Goal: Information Seeking & Learning: Learn about a topic

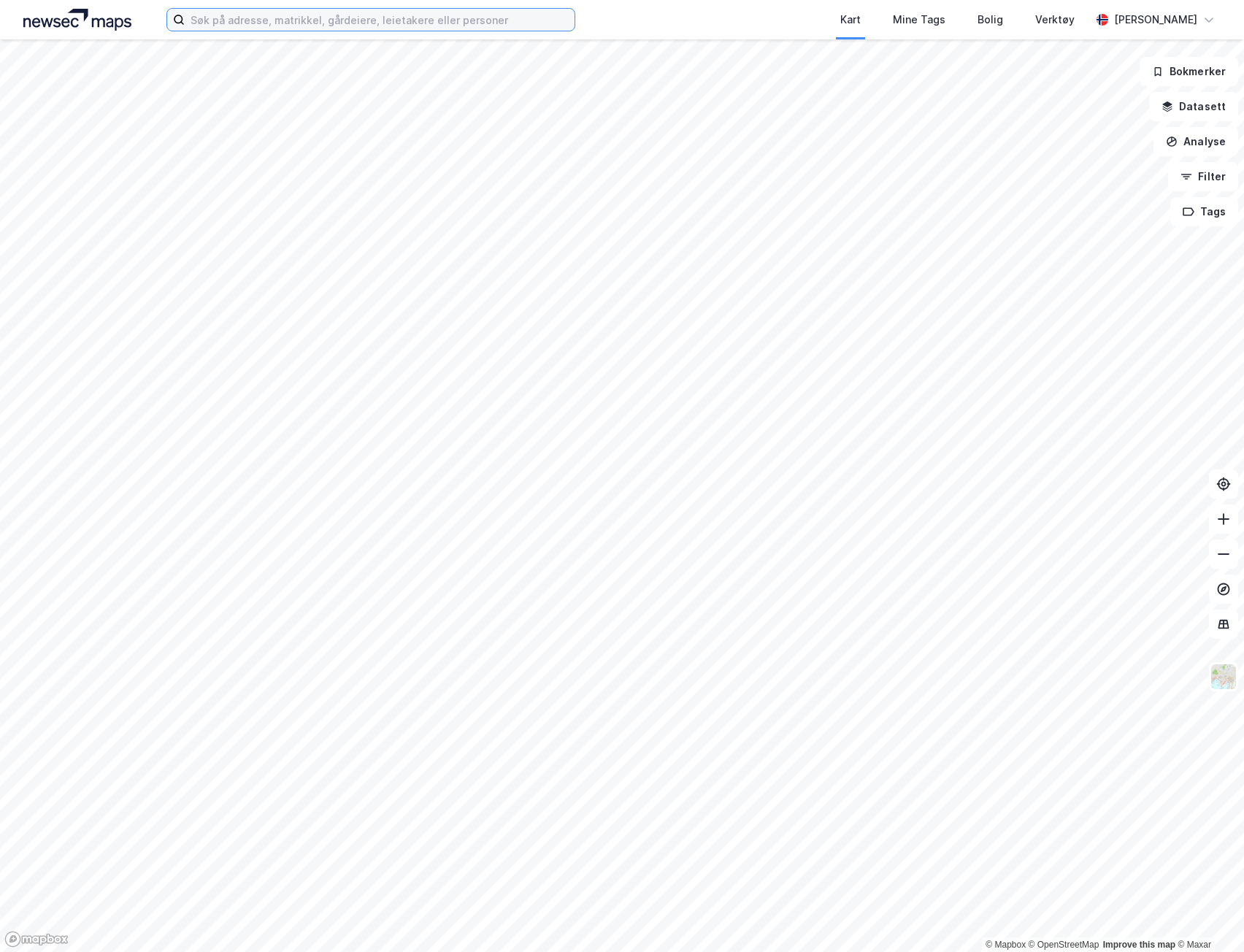
click at [277, 24] on input at bounding box center [379, 20] width 389 height 22
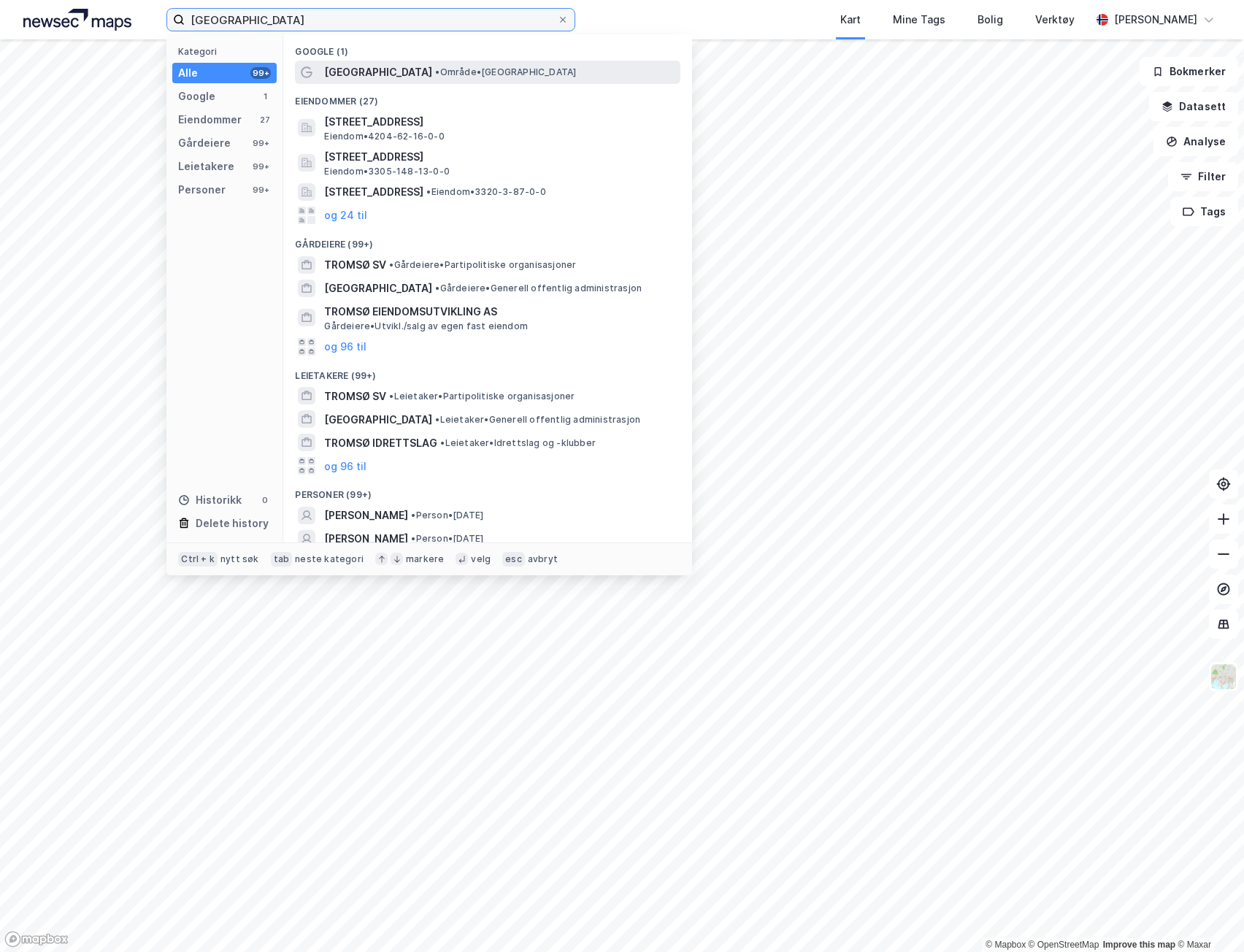
type input "[GEOGRAPHIC_DATA]"
click at [435, 69] on span "• Område • [GEOGRAPHIC_DATA]" at bounding box center [505, 72] width 141 height 12
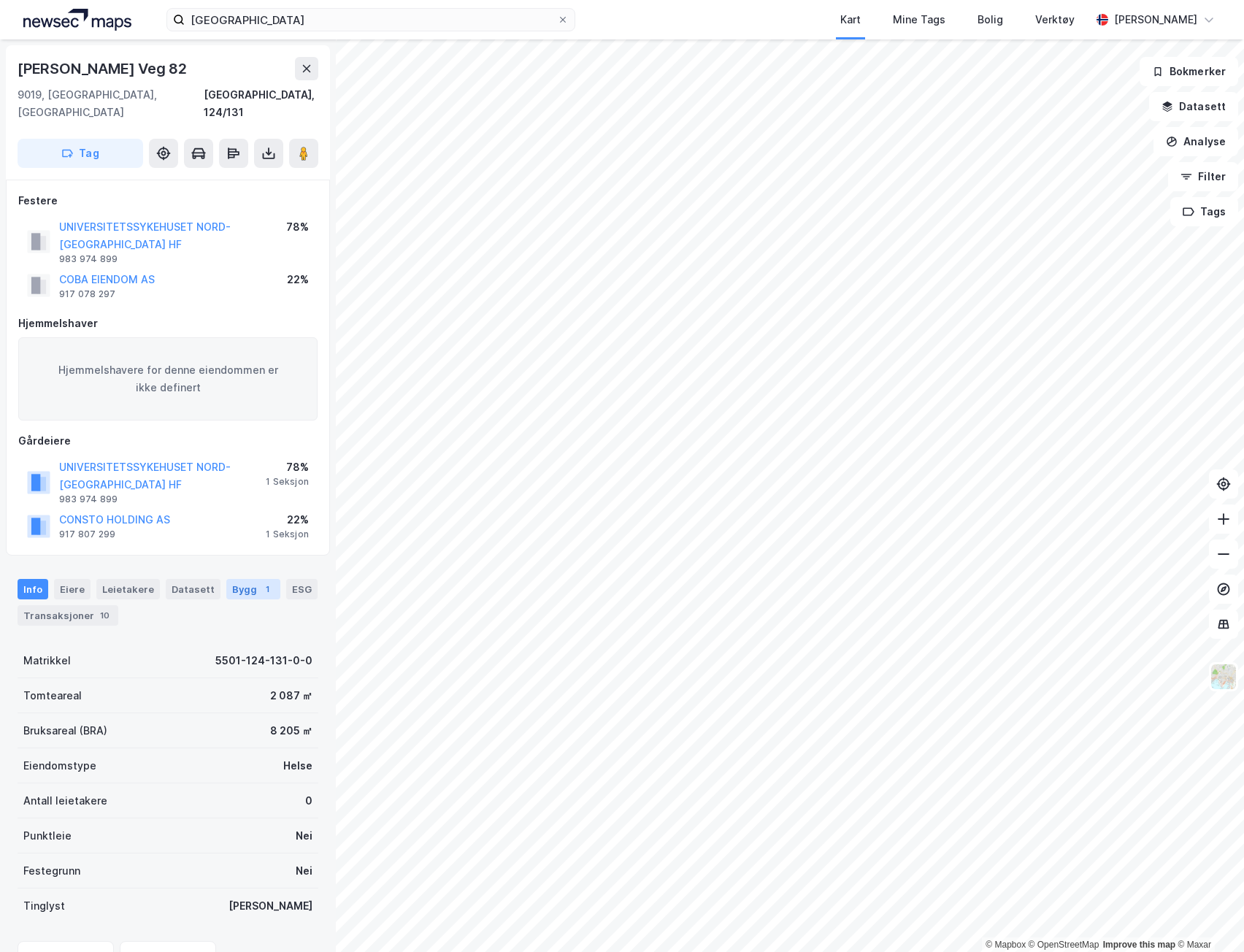
click at [229, 579] on div "Bygg 1" at bounding box center [253, 589] width 54 height 21
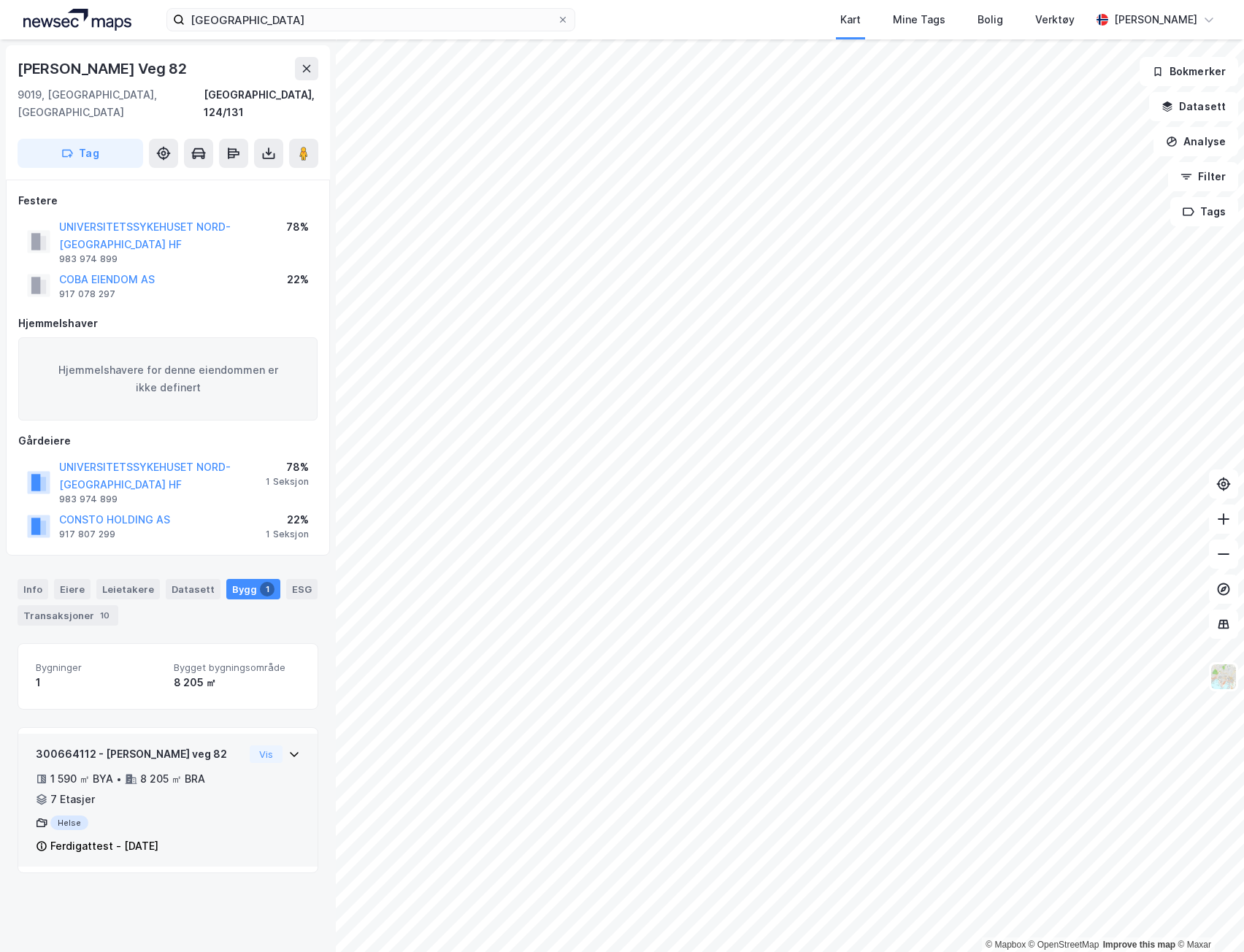
click at [286, 772] on div "300664112 - [PERSON_NAME] veg 82 1 590 ㎡ BYA • 8 205 ㎡ BRA • 7 Etasjer Helse Fe…" at bounding box center [167, 805] width 264 height 121
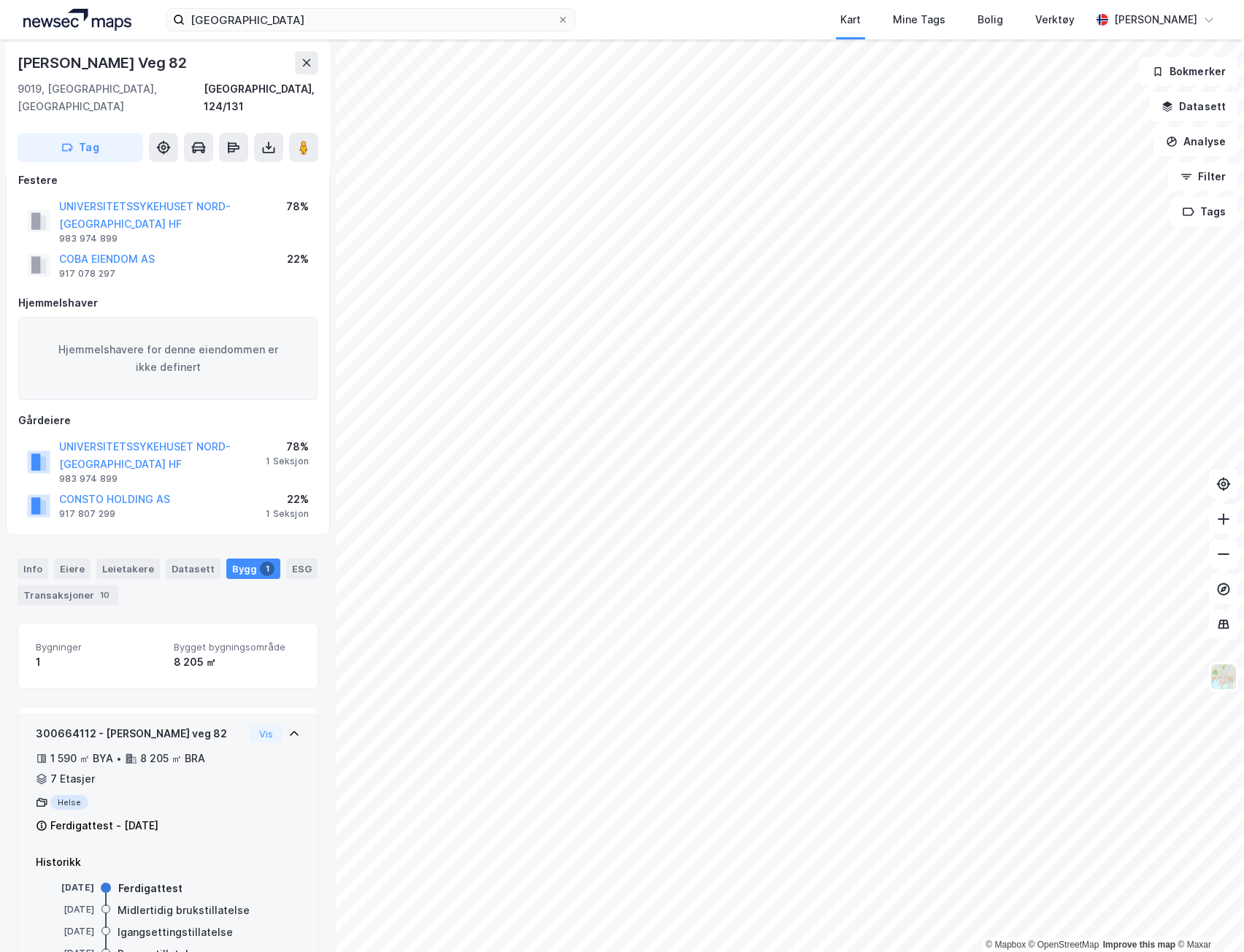
scroll to position [38, 0]
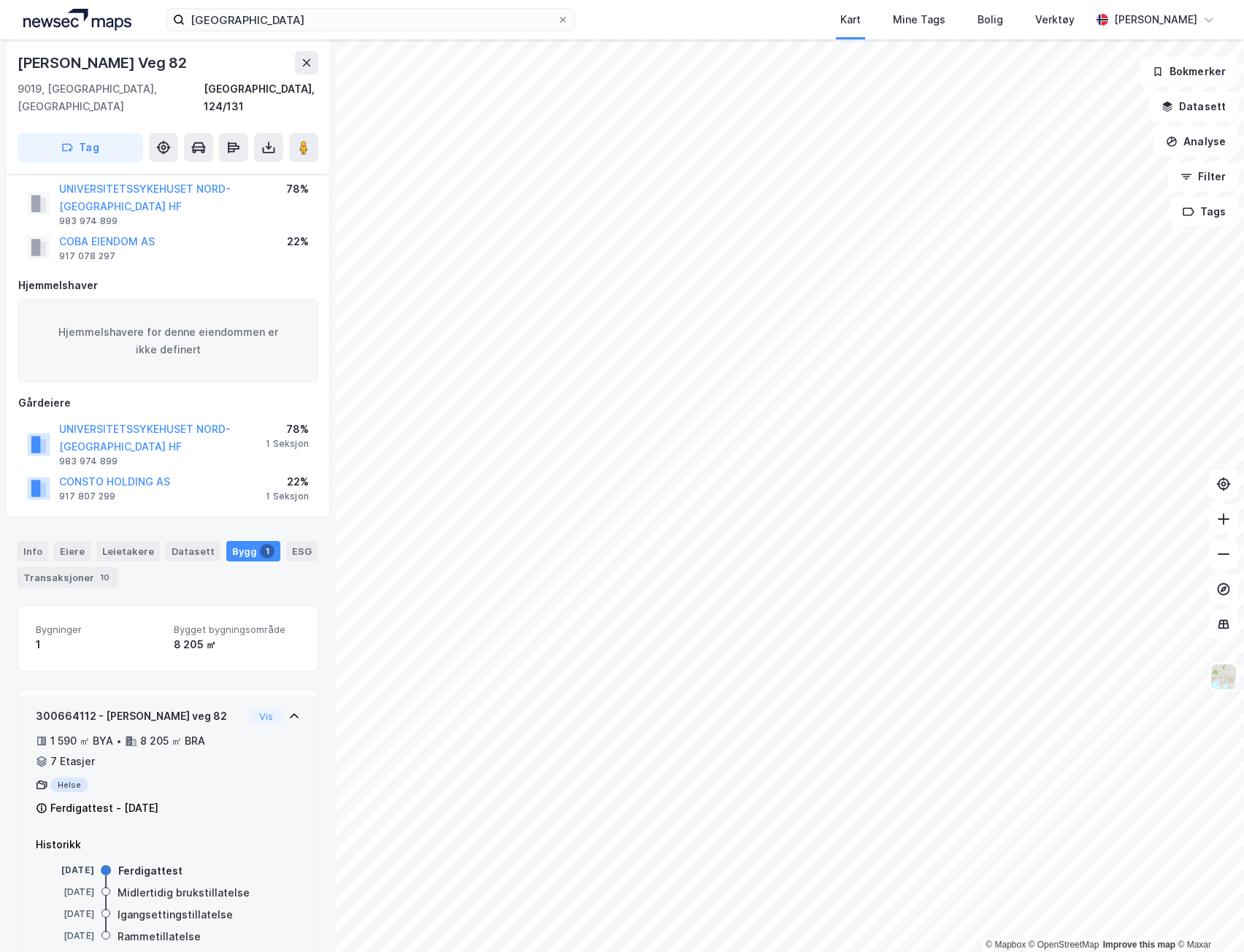
click at [276, 709] on div "300664112 - [PERSON_NAME] veg 82 1 590 ㎡ BYA • 8 205 ㎡ BRA • 7 Etasjer Helse Fe…" at bounding box center [167, 767] width 264 height 121
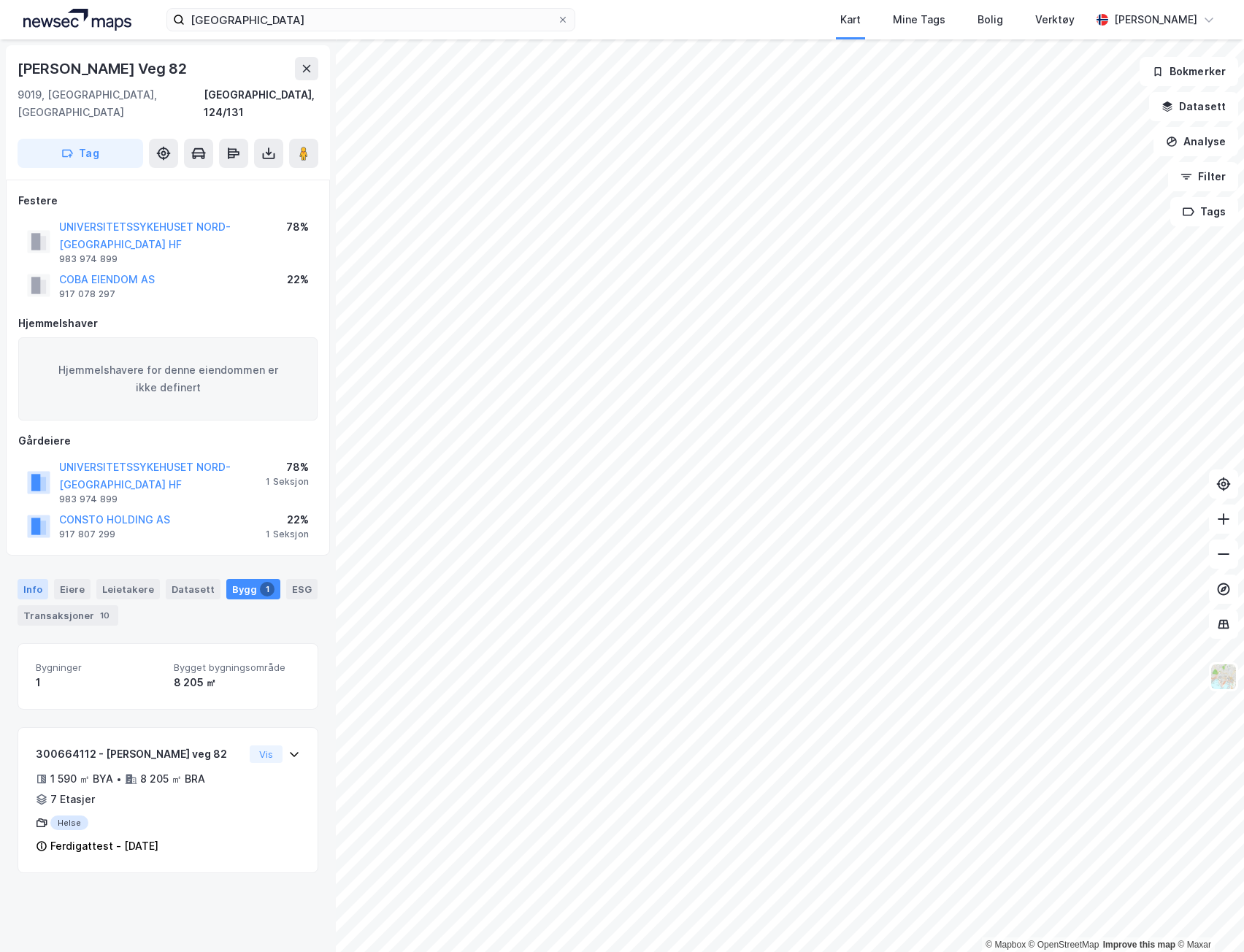
click at [39, 579] on div "Info" at bounding box center [32, 589] width 31 height 21
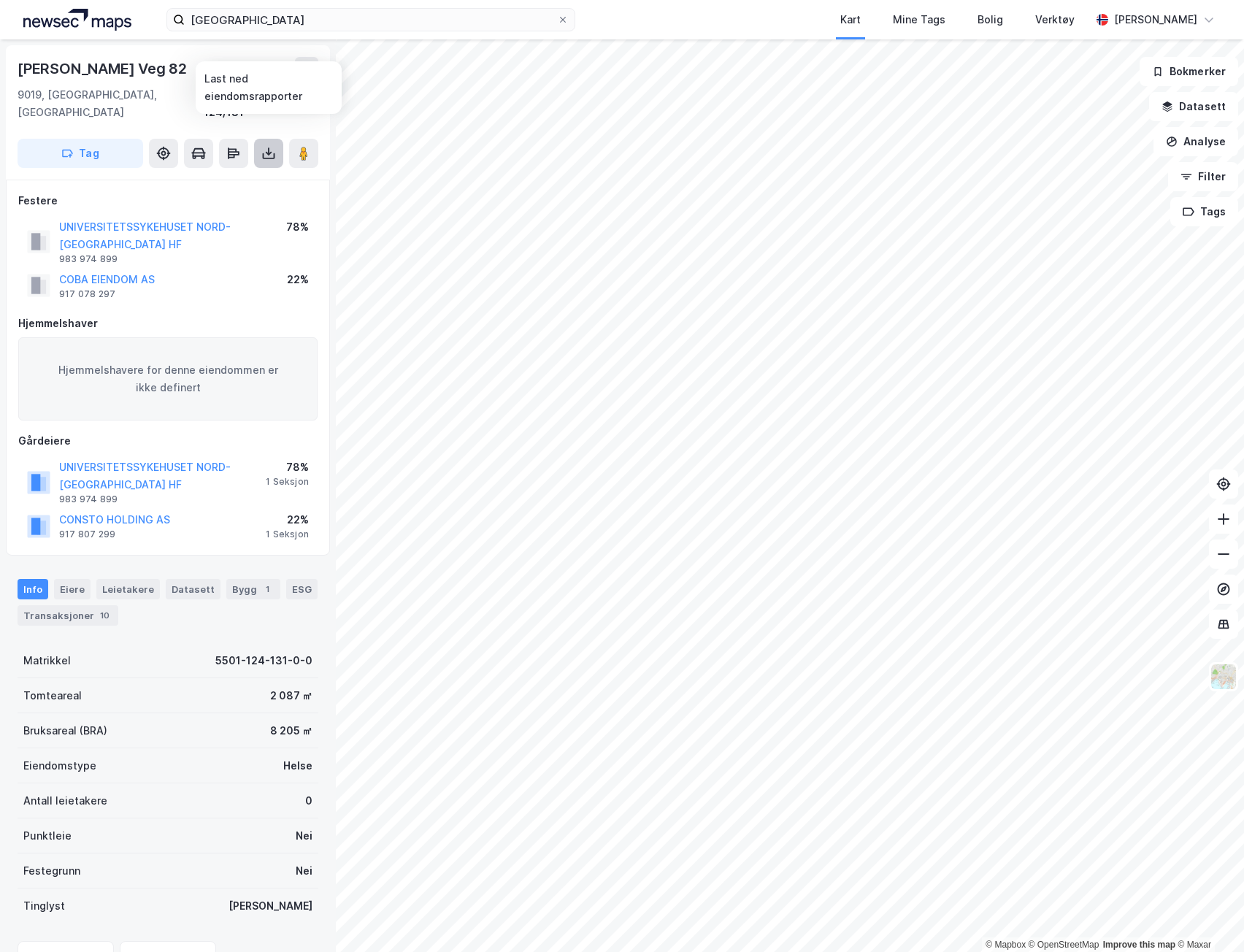
click at [265, 146] on icon at bounding box center [269, 153] width 14 height 14
click at [187, 177] on div "Last ned grunnbok" at bounding box center [196, 182] width 85 height 12
click at [268, 340] on div "Hjemmelshavere for denne eiendommen er ikke definert" at bounding box center [167, 378] width 299 height 83
click at [89, 579] on div "Info [PERSON_NAME] Datasett Bygg 1 ESG Transaksjoner 10" at bounding box center [167, 602] width 301 height 47
click at [66, 579] on div "Eiere" at bounding box center [72, 589] width 36 height 21
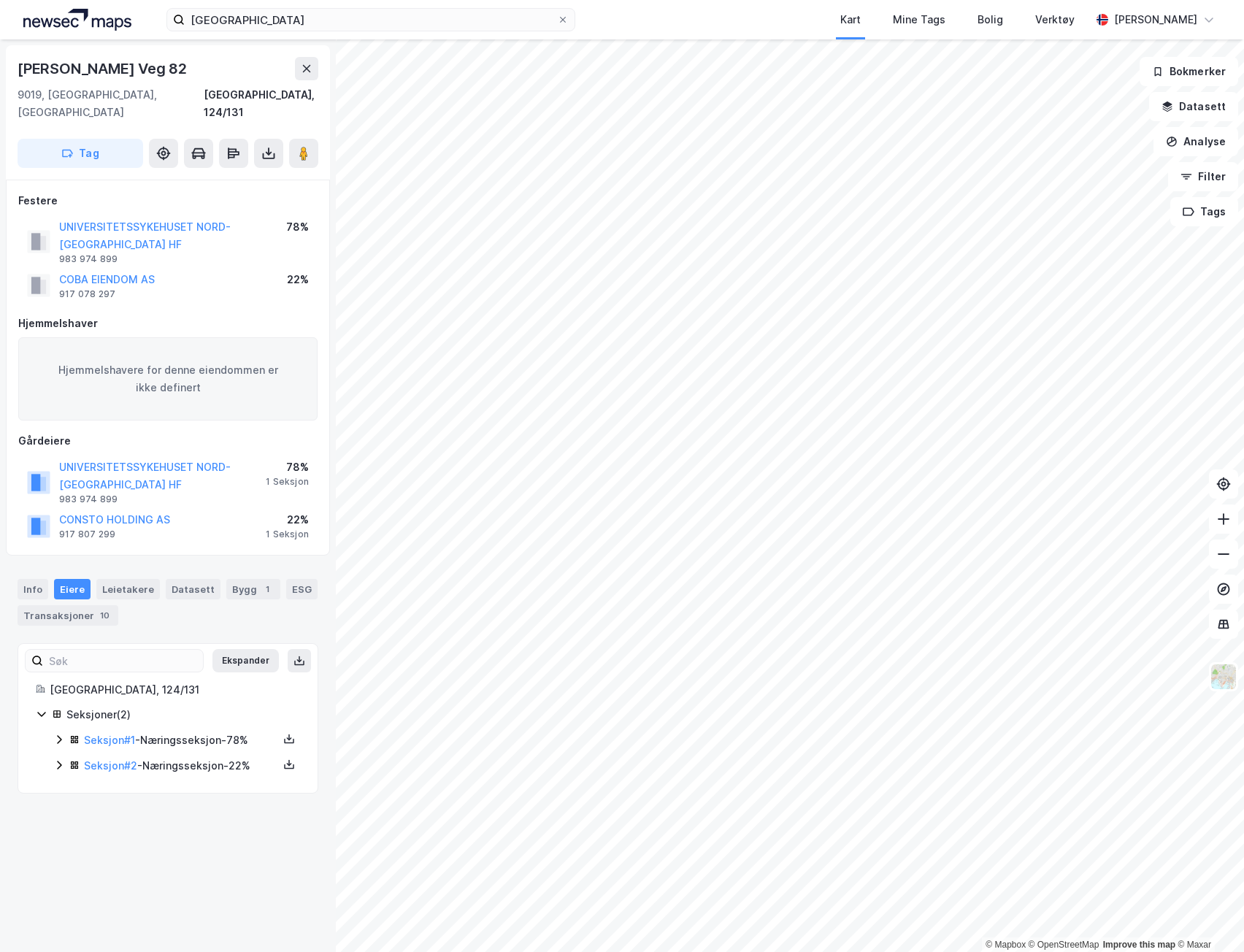
click at [62, 734] on icon at bounding box center [58, 739] width 12 height 12
click at [60, 809] on icon at bounding box center [58, 815] width 12 height 12
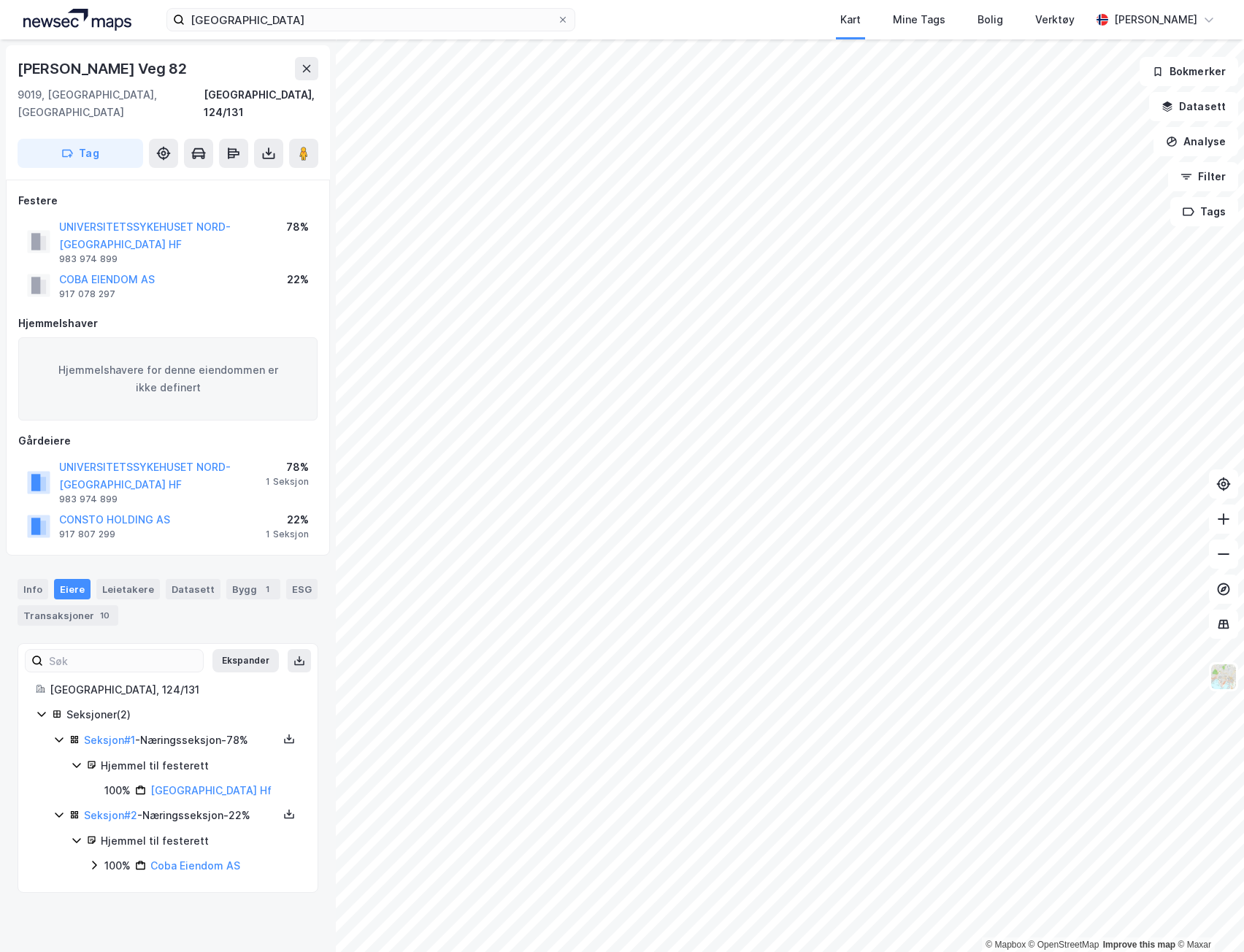
click at [98, 860] on icon at bounding box center [94, 865] width 12 height 12
click at [111, 886] on icon at bounding box center [112, 890] width 5 height 9
click at [127, 908] on icon at bounding box center [129, 913] width 12 height 12
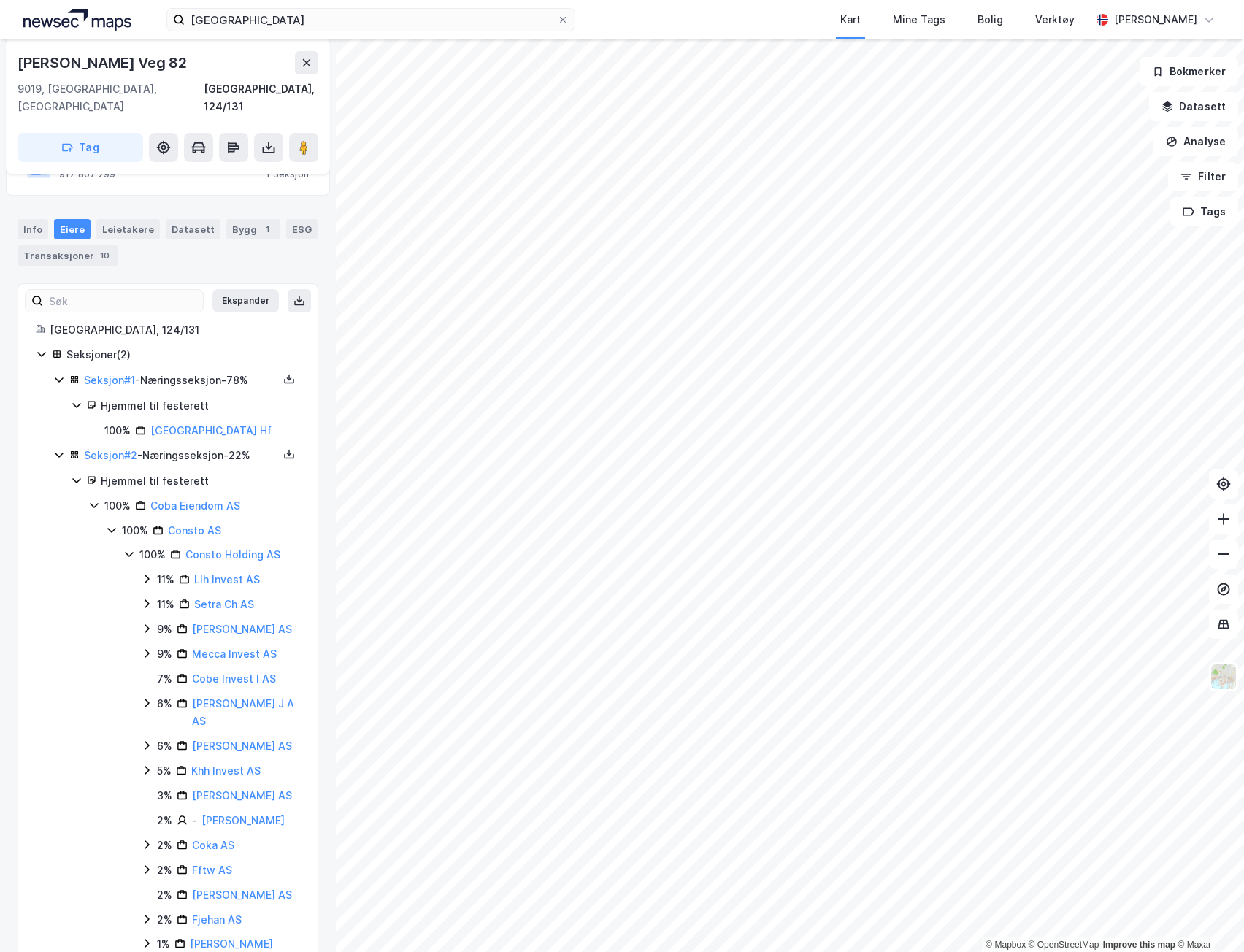
scroll to position [365, 0]
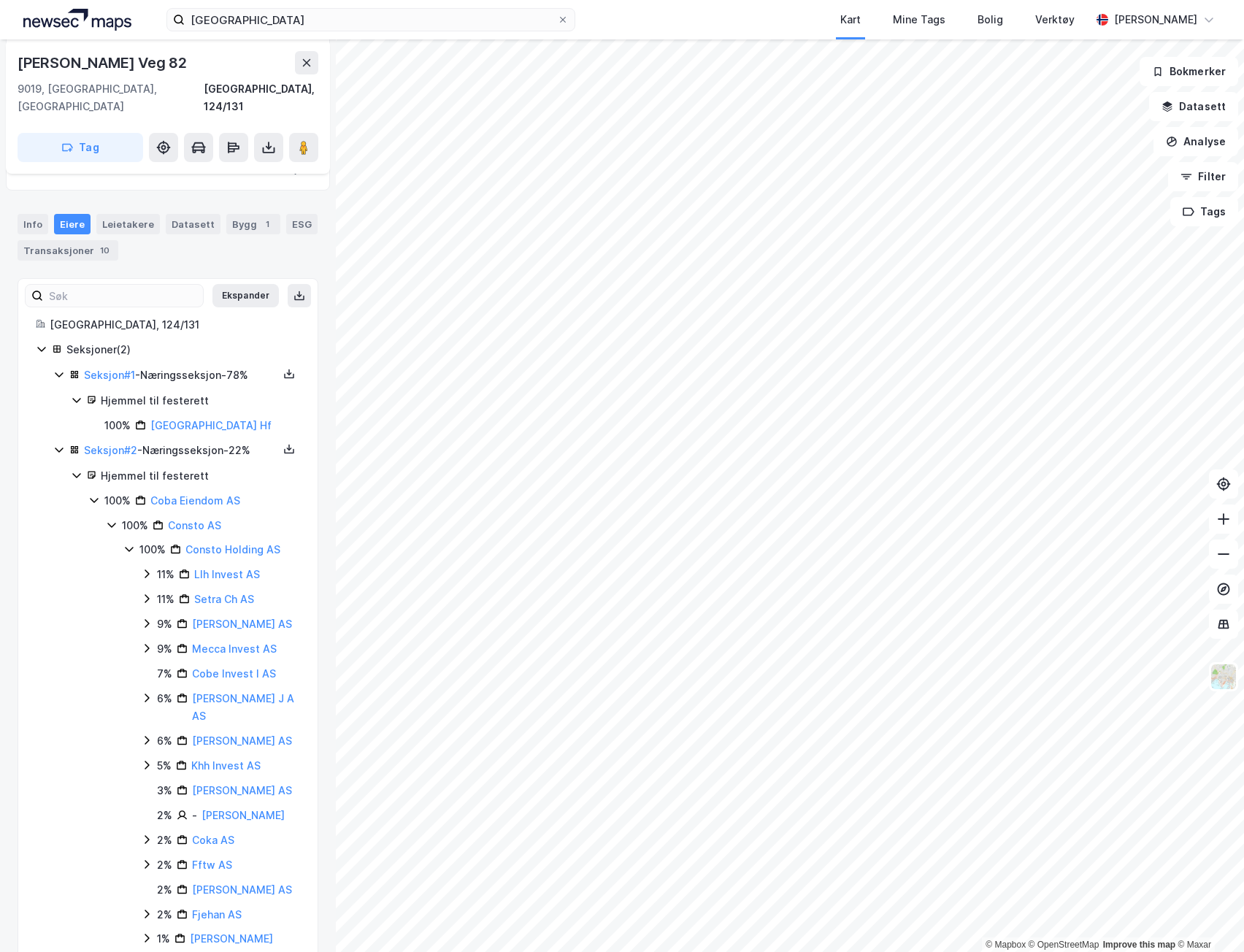
click at [125, 543] on icon at bounding box center [129, 548] width 12 height 12
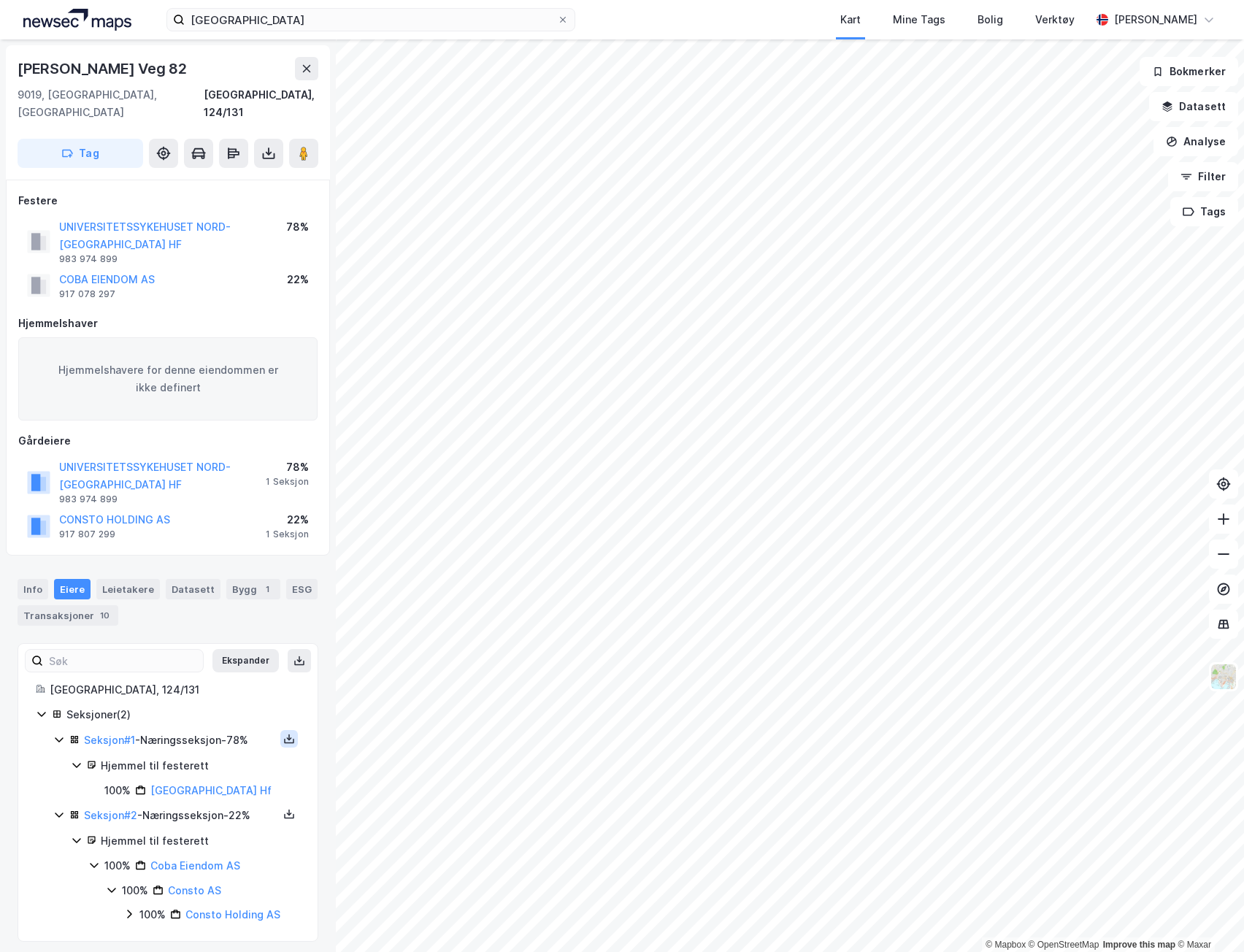
click at [284, 733] on icon at bounding box center [289, 739] width 12 height 12
click at [193, 687] on div "Grunnbok" at bounding box center [201, 695] width 49 height 17
click at [287, 812] on icon at bounding box center [289, 814] width 5 height 3
click at [196, 763] on div "Grunnbok" at bounding box center [209, 770] width 129 height 35
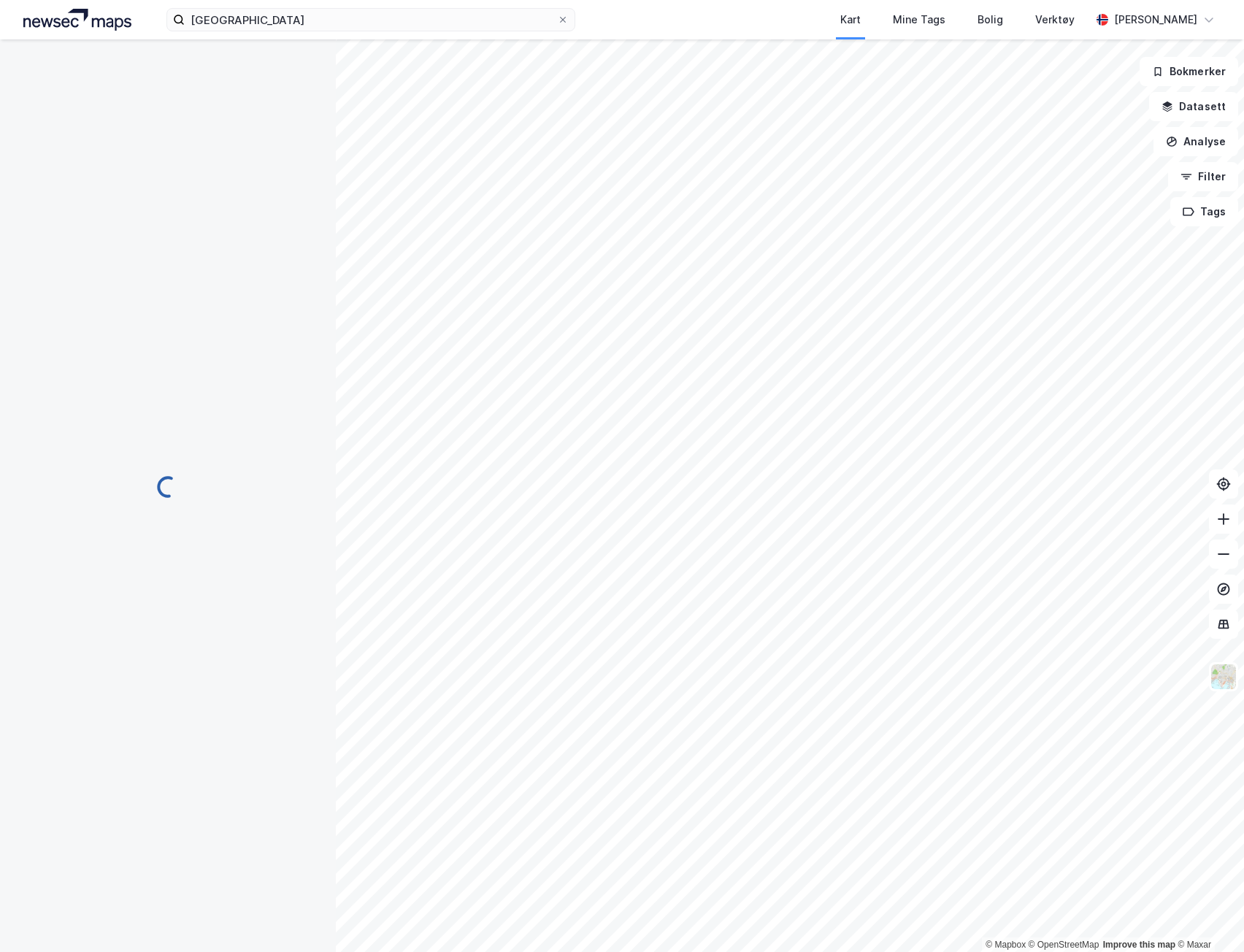
scroll to position [11, 0]
